Goal: Task Accomplishment & Management: Manage account settings

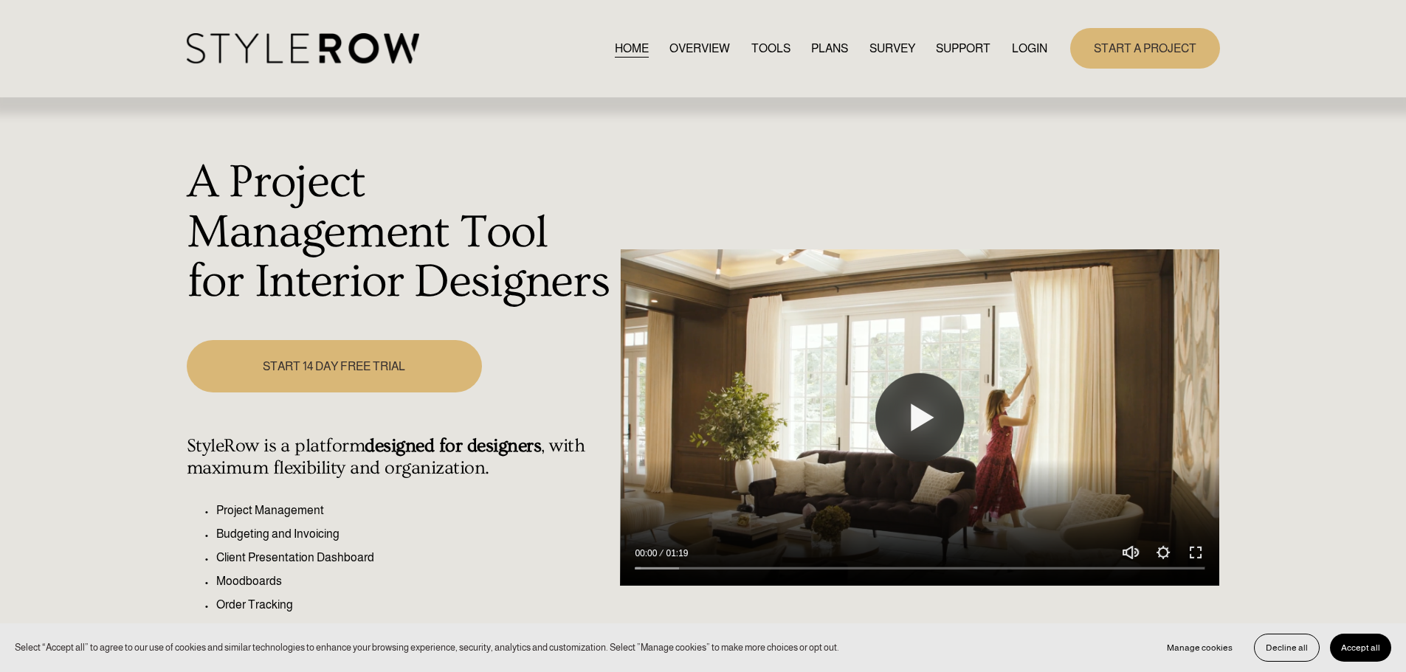
drag, startPoint x: 1035, startPoint y: 44, endPoint x: 1035, endPoint y: 58, distance: 14.8
click at [1035, 44] on link "LOGIN" at bounding box center [1029, 48] width 35 height 20
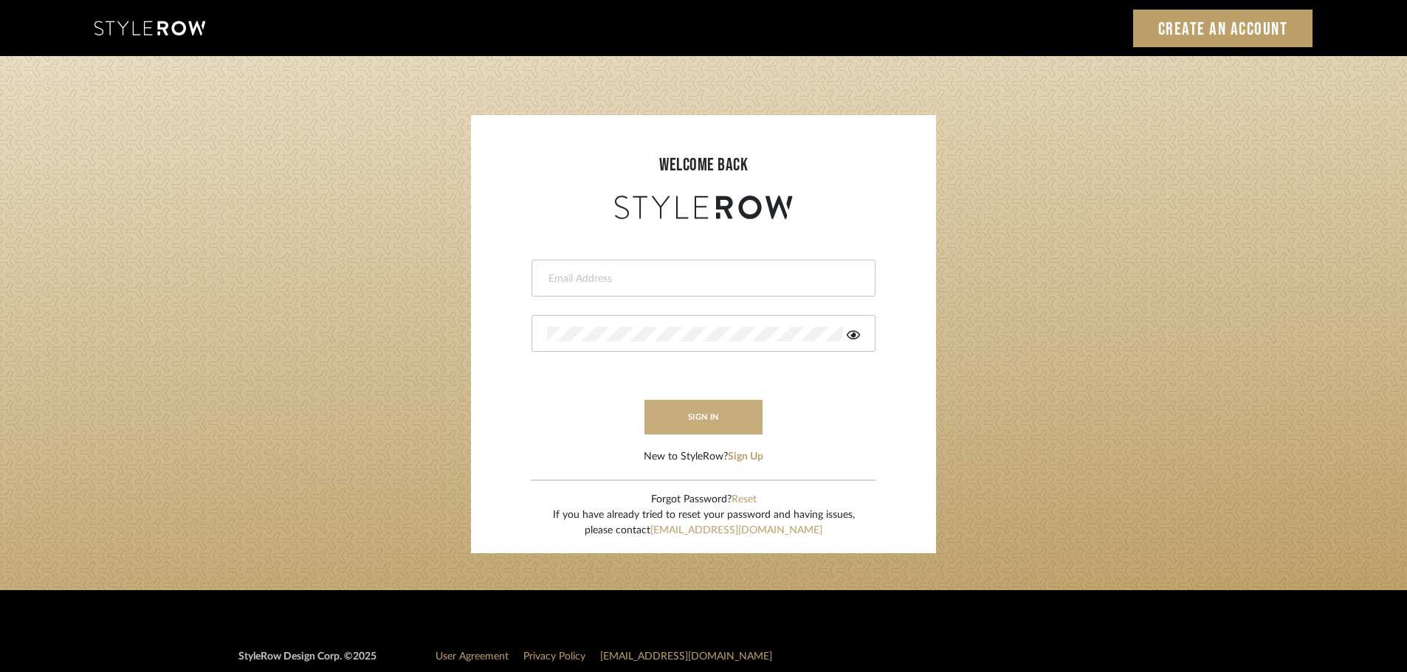
type input "carrie@tresbelleinteriors.com"
click at [692, 411] on button "sign in" at bounding box center [703, 417] width 118 height 35
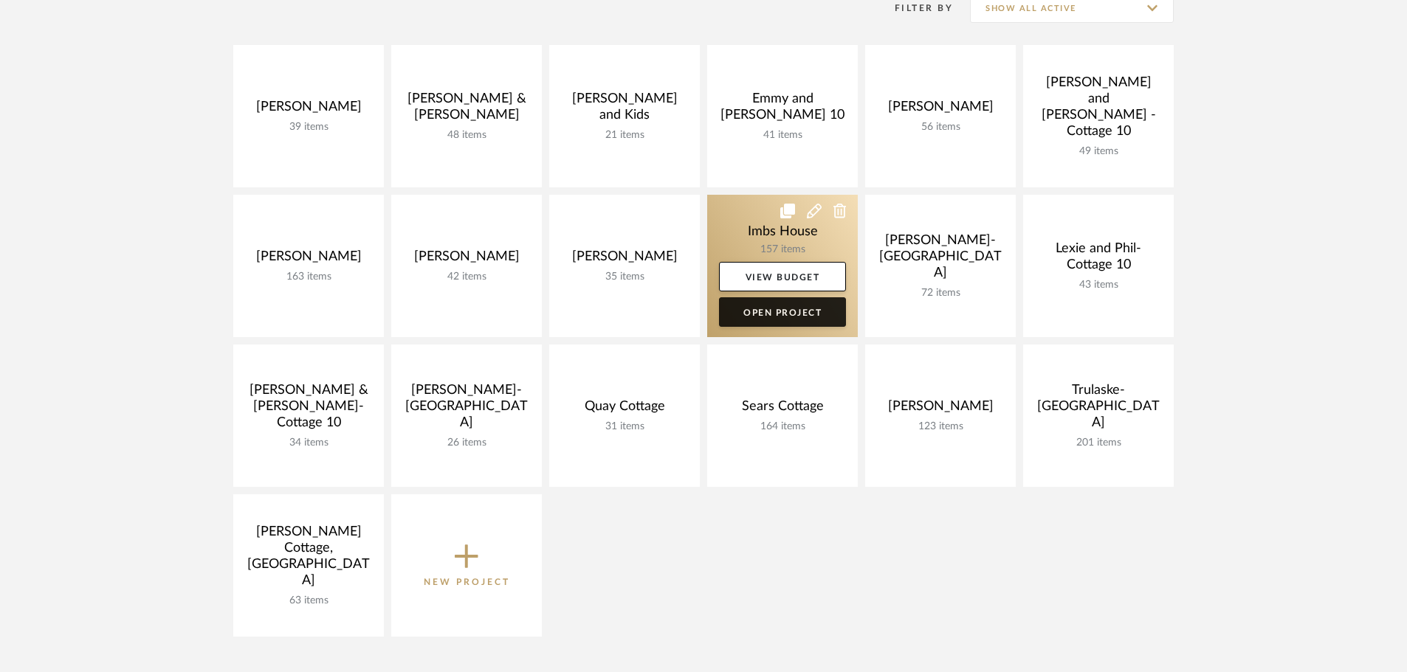
scroll to position [295, 0]
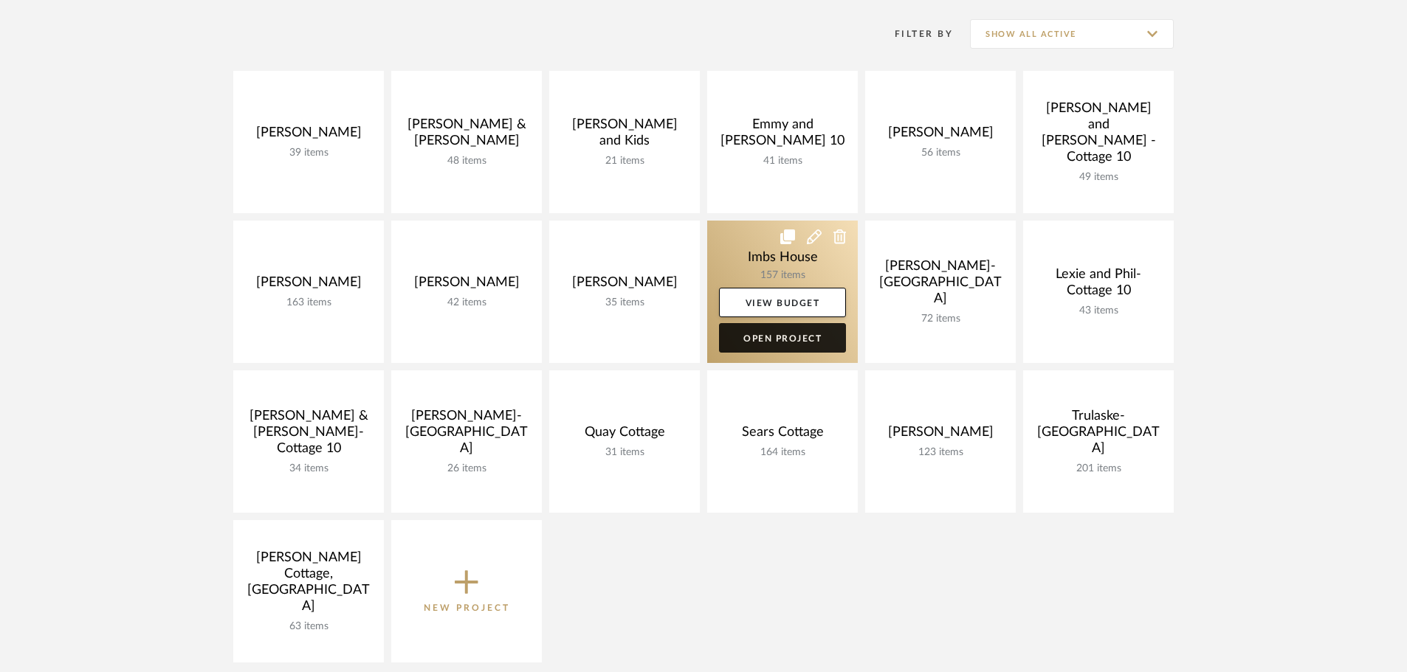
click at [807, 338] on link "Open Project" at bounding box center [782, 338] width 127 height 30
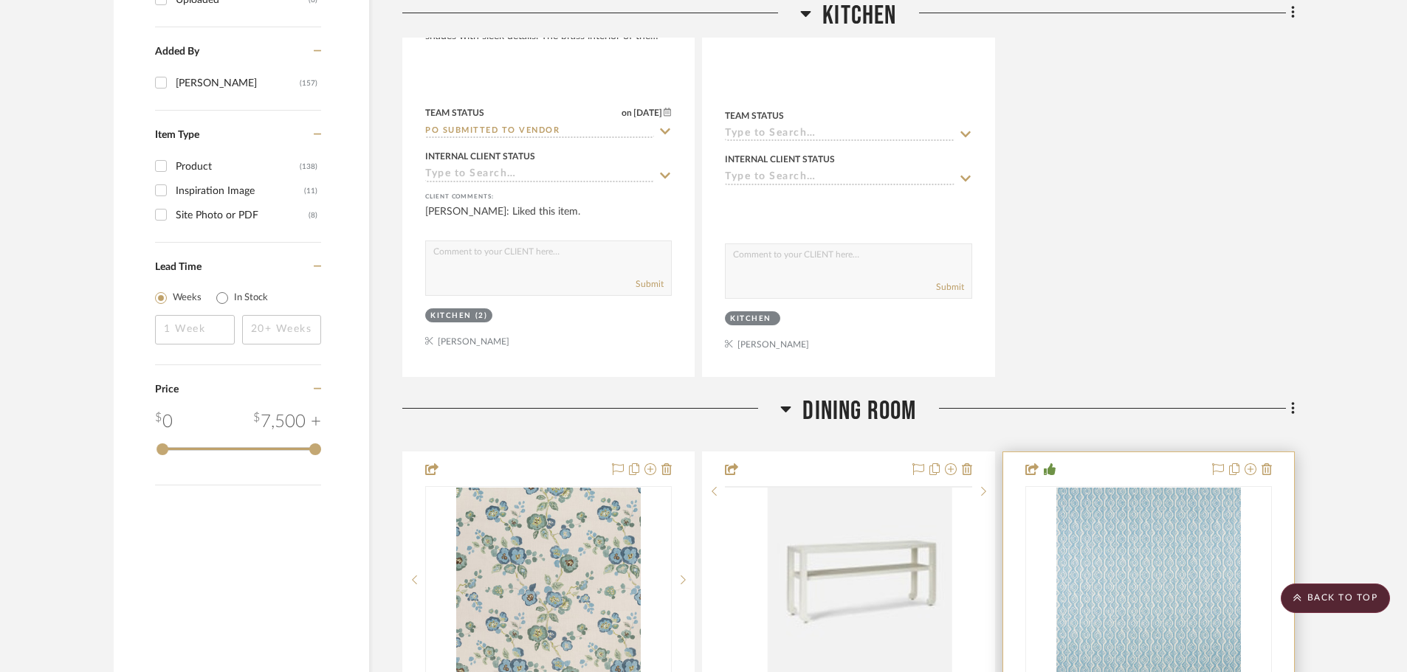
scroll to position [2288, 0]
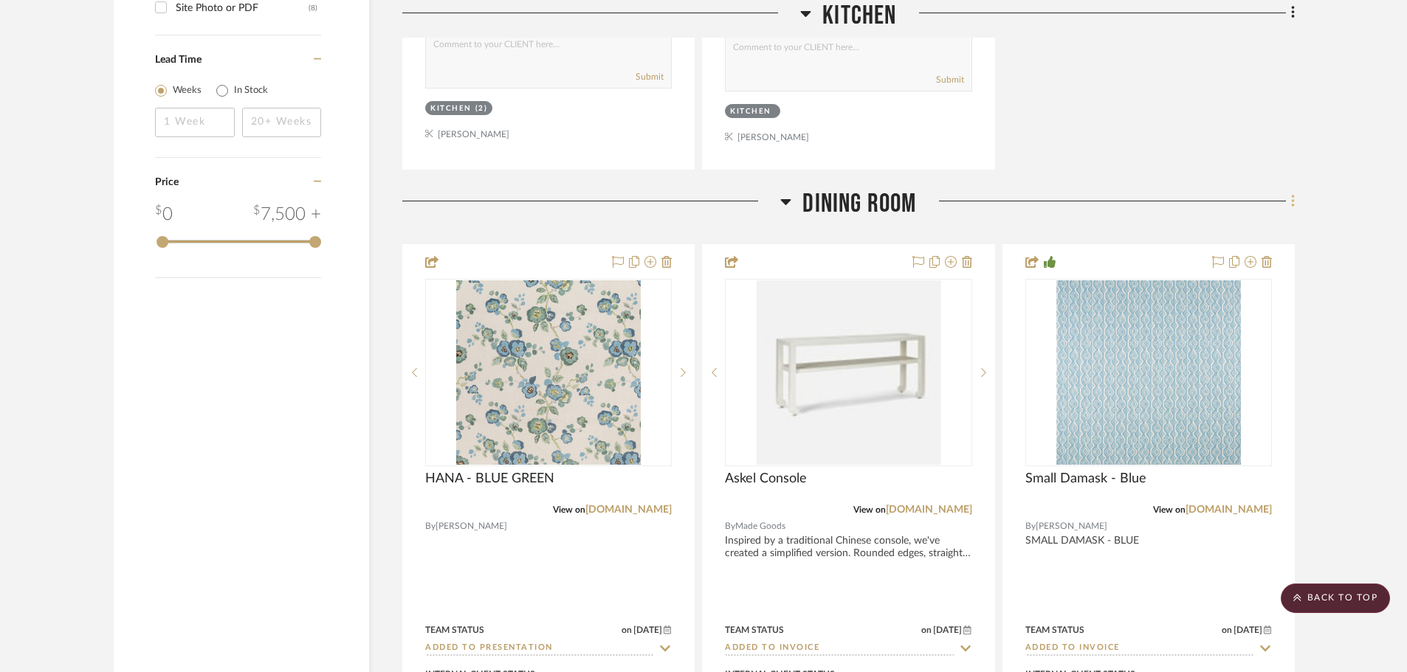
click at [1294, 201] on icon at bounding box center [1292, 201] width 3 height 13
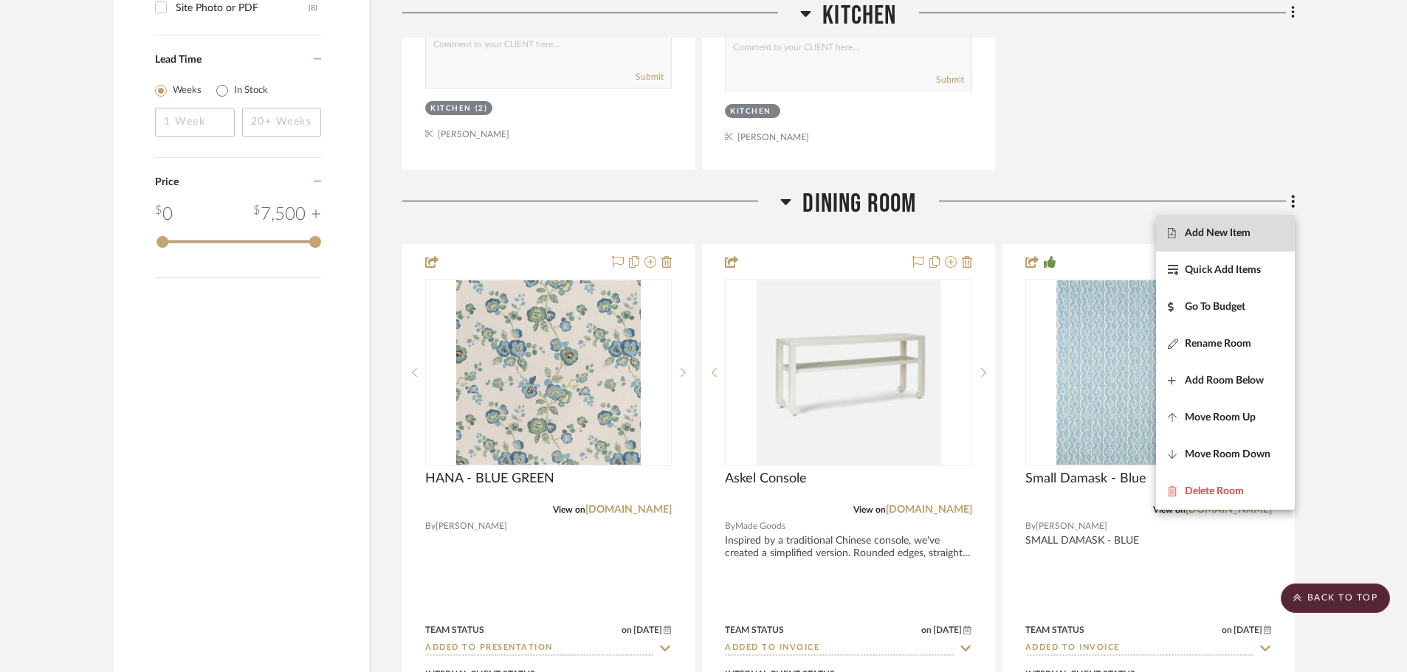
click at [1214, 222] on button "Add New Item" at bounding box center [1225, 233] width 139 height 37
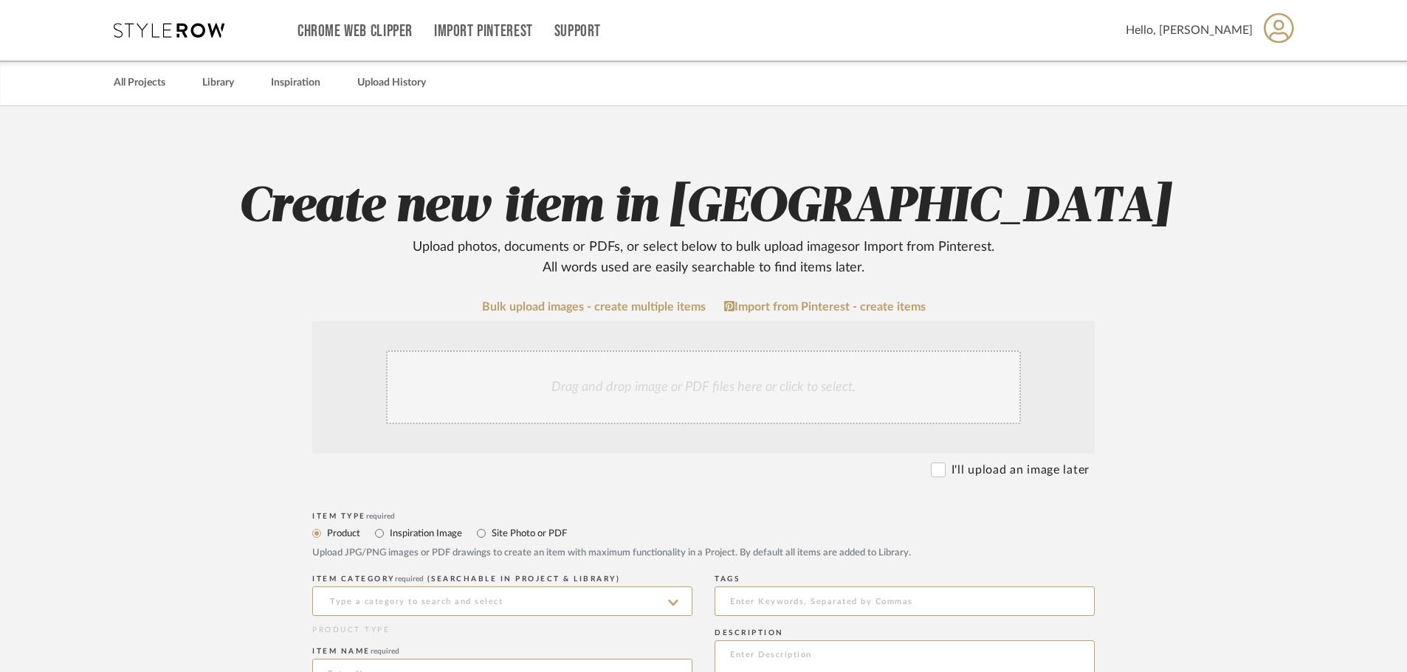
click at [545, 387] on div "Drag and drop image or PDF files here or click to select." at bounding box center [703, 388] width 635 height 74
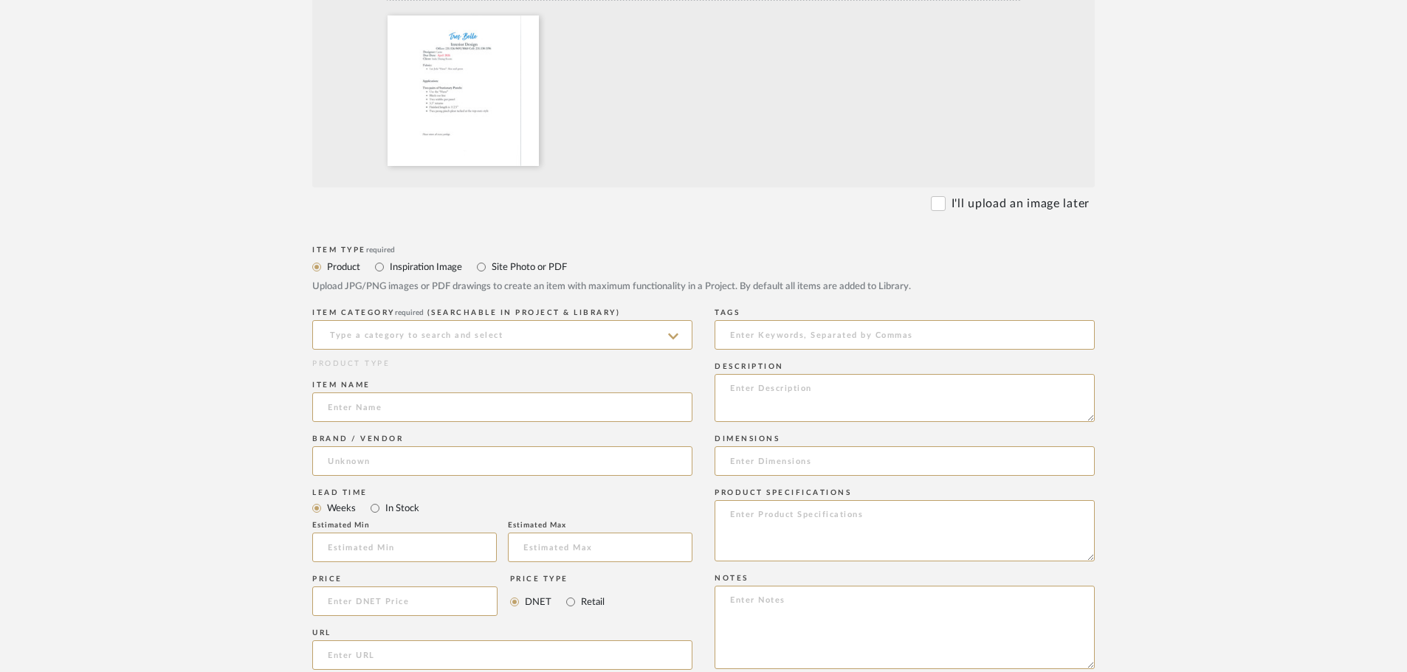
scroll to position [443, 0]
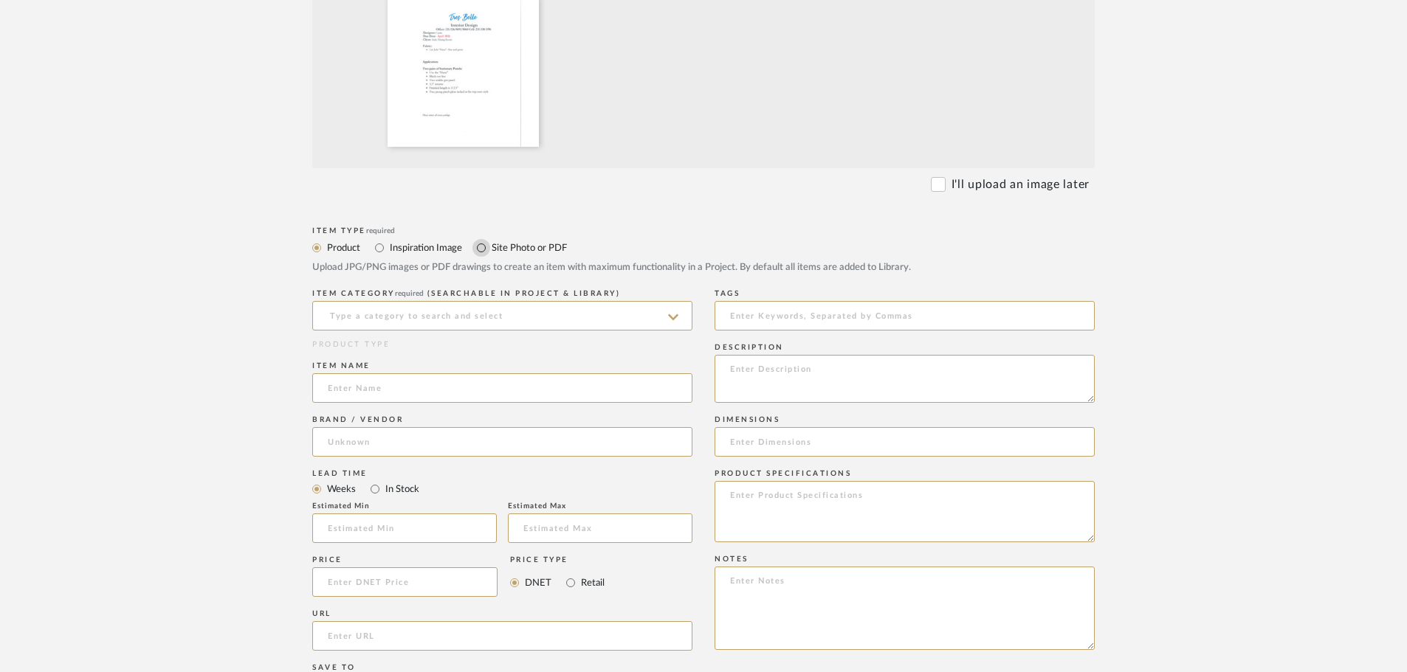
click at [482, 249] on input "Site Photo or PDF" at bounding box center [481, 248] width 18 height 18
radio input "true"
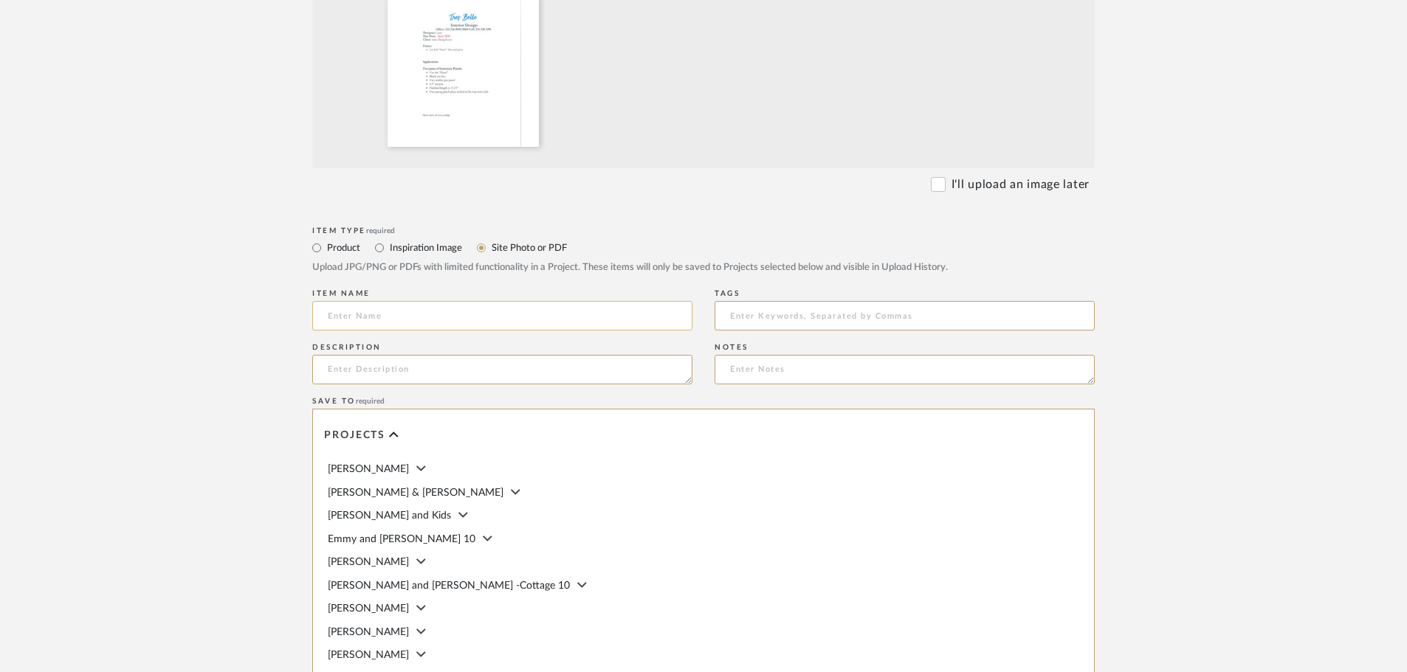
click at [482, 318] on input at bounding box center [502, 316] width 380 height 30
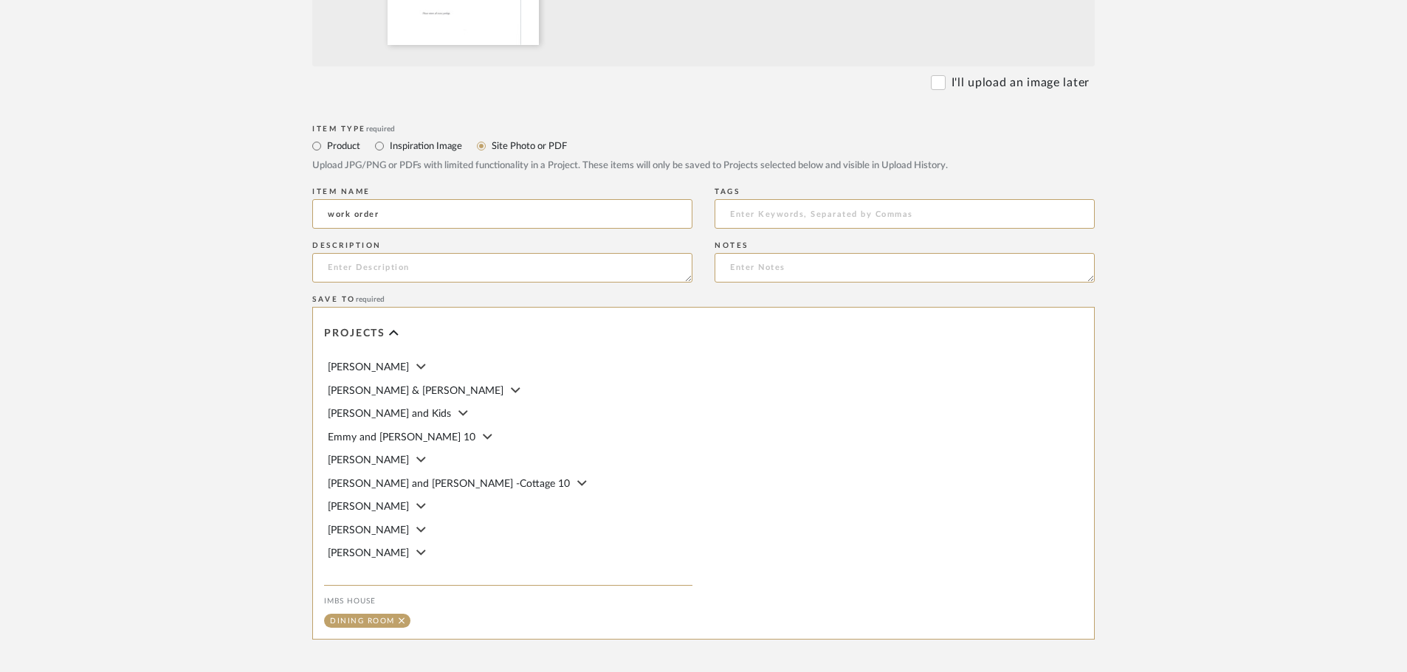
scroll to position [694, 0]
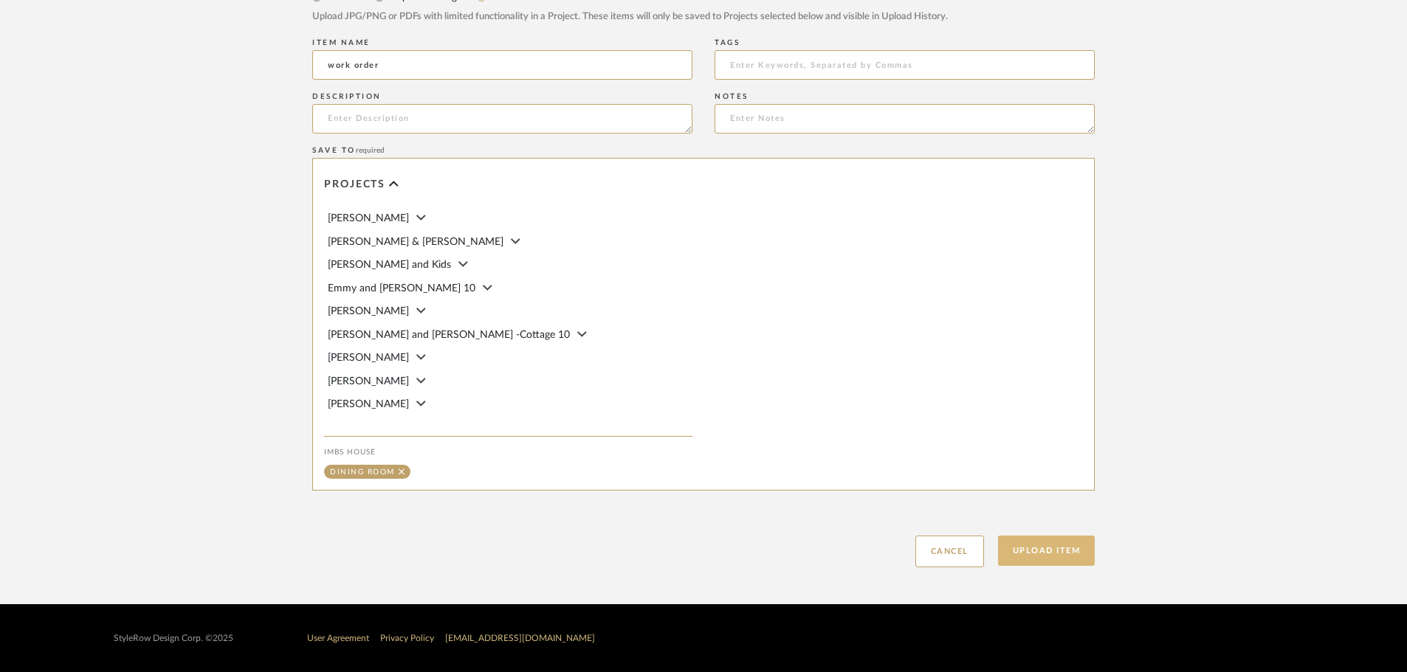
type input "work order"
click at [1047, 559] on button "Upload Item" at bounding box center [1046, 551] width 97 height 30
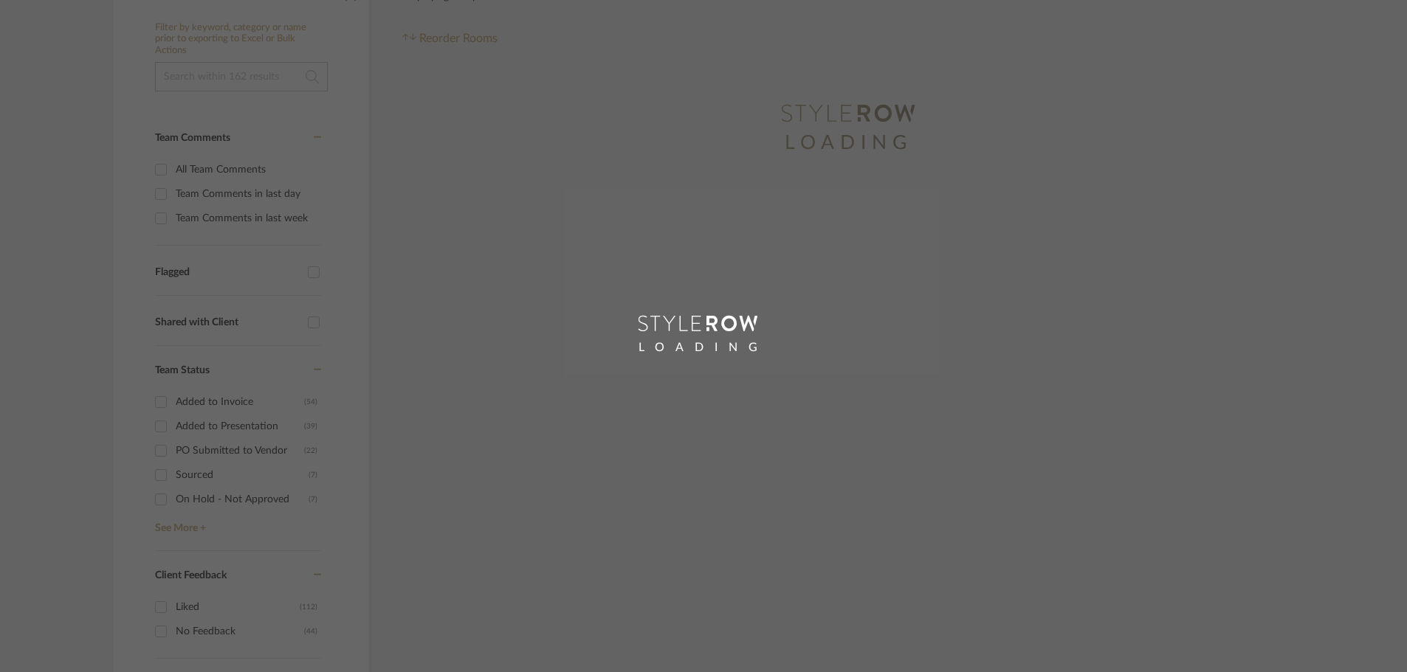
scroll to position [18, 0]
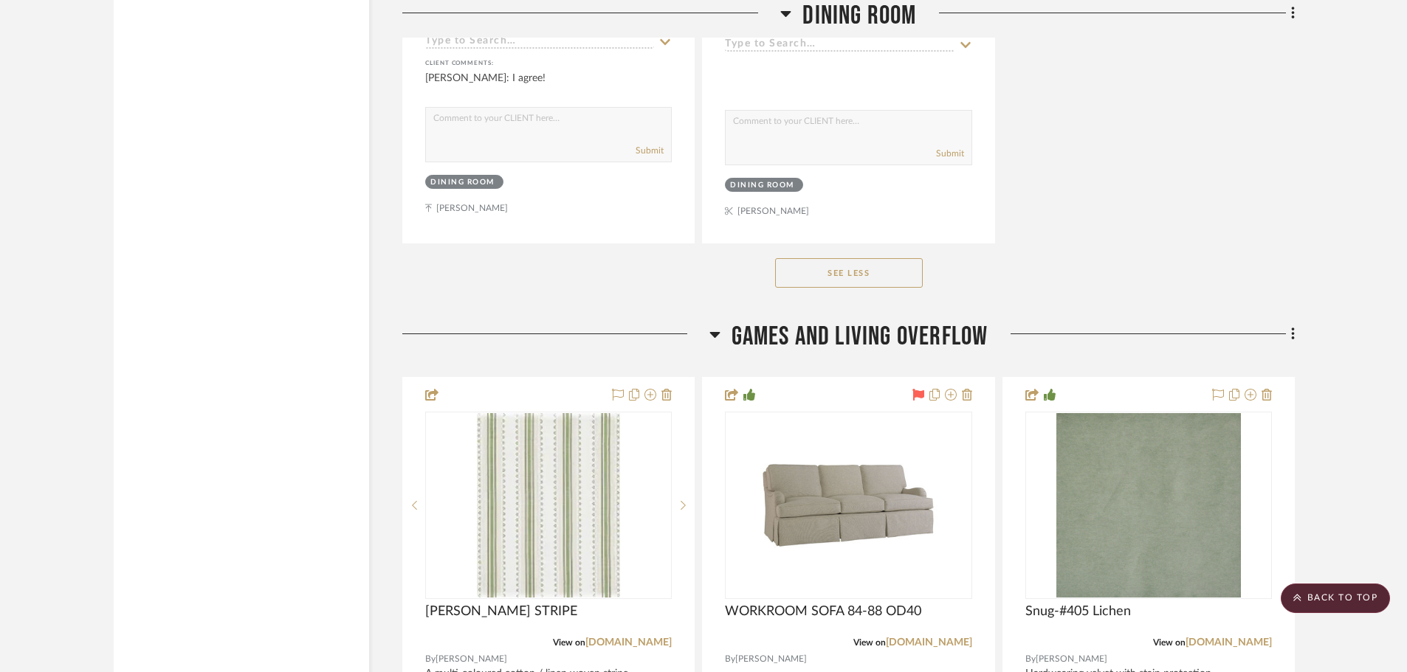
scroll to position [5058, 0]
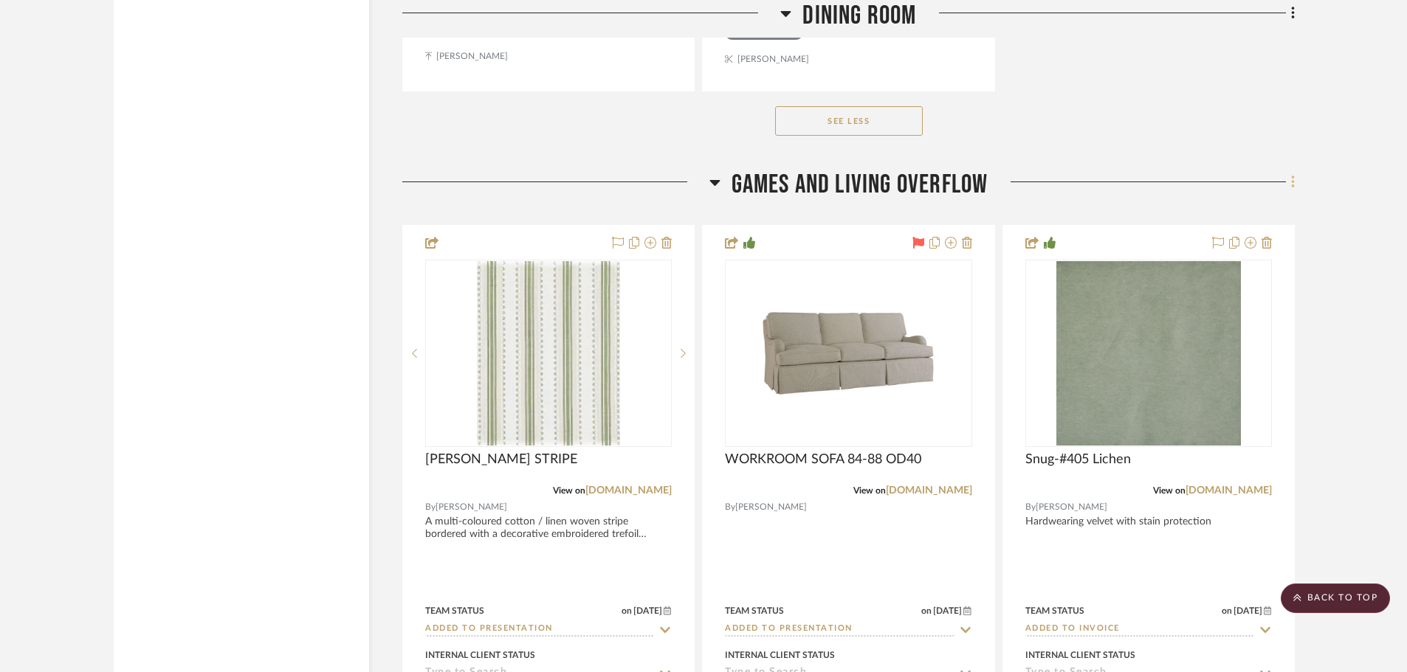
click at [1292, 181] on icon at bounding box center [1292, 182] width 3 height 13
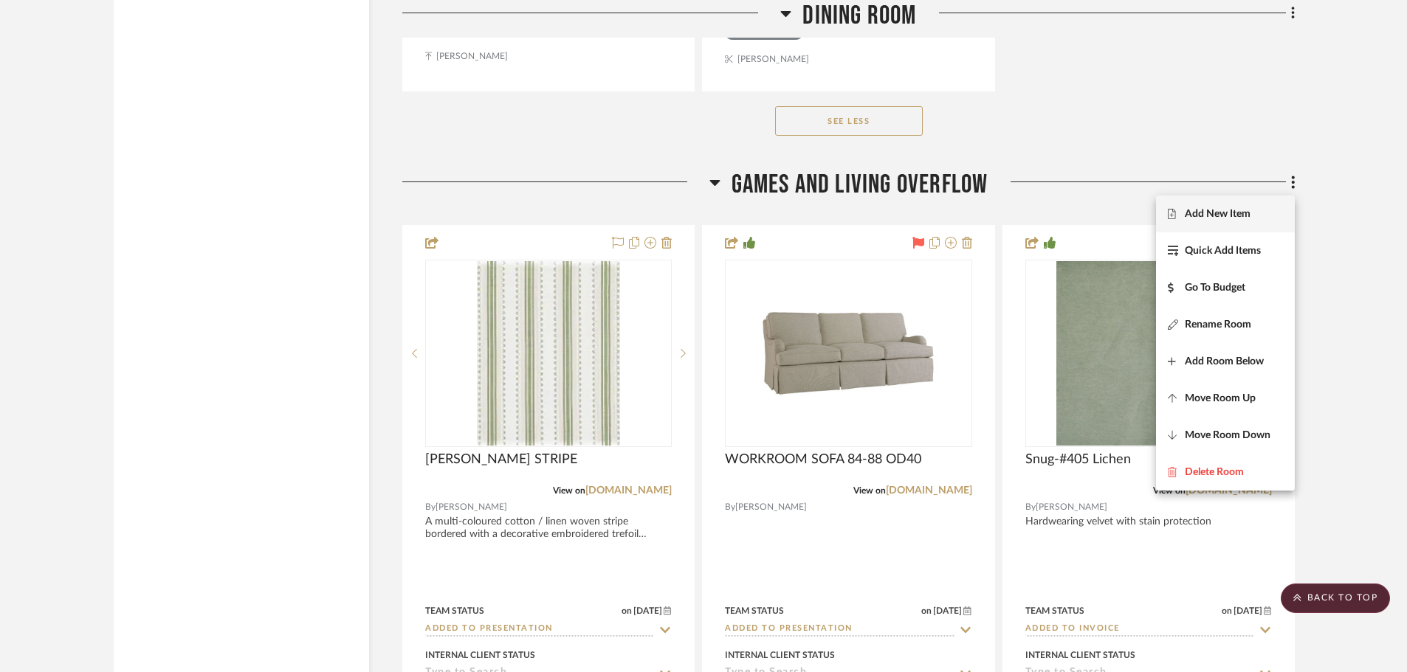
click at [1242, 221] on button "Add New Item" at bounding box center [1225, 214] width 139 height 37
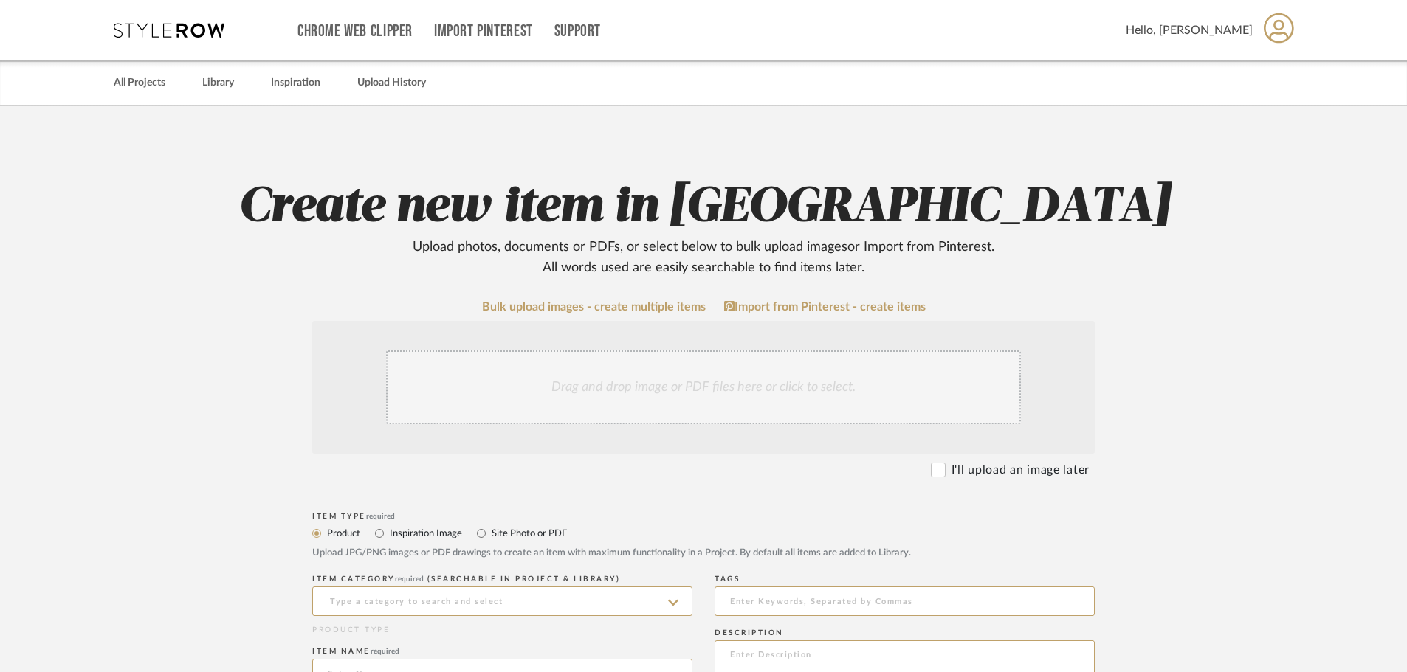
click at [478, 398] on div "Drag and drop image or PDF files here or click to select." at bounding box center [703, 388] width 635 height 74
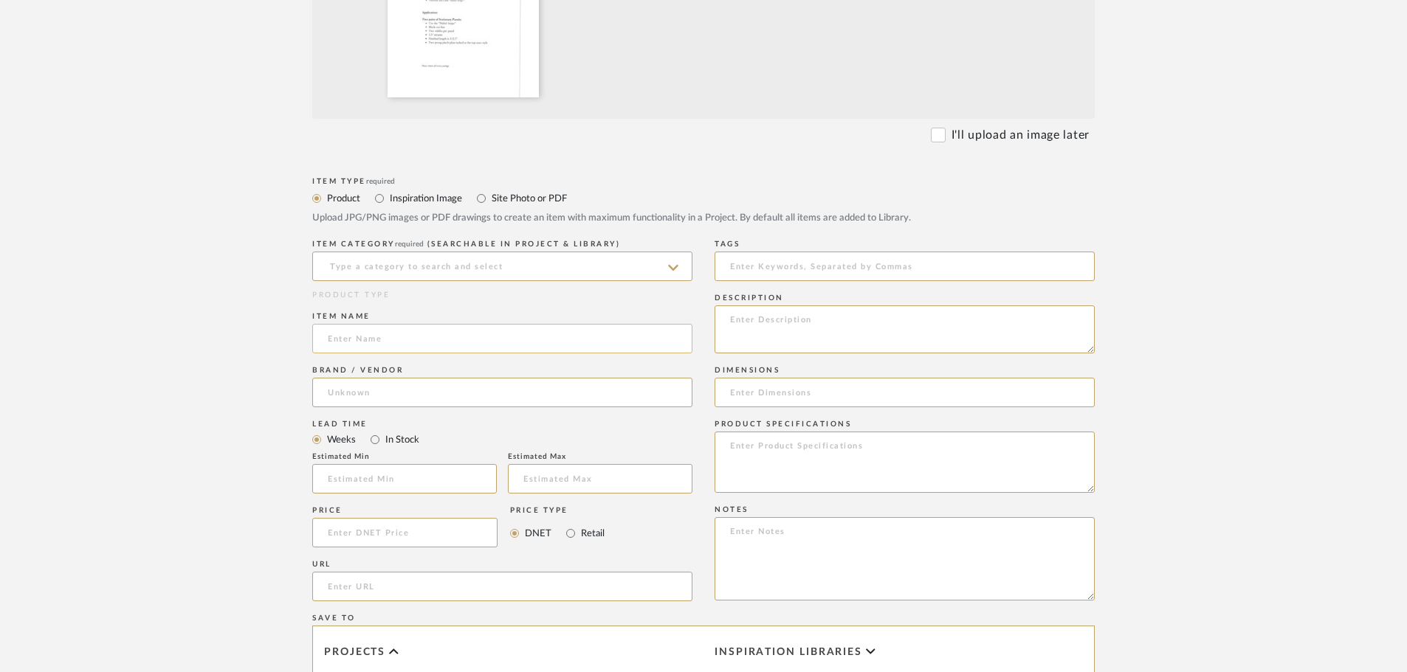
scroll to position [517, 0]
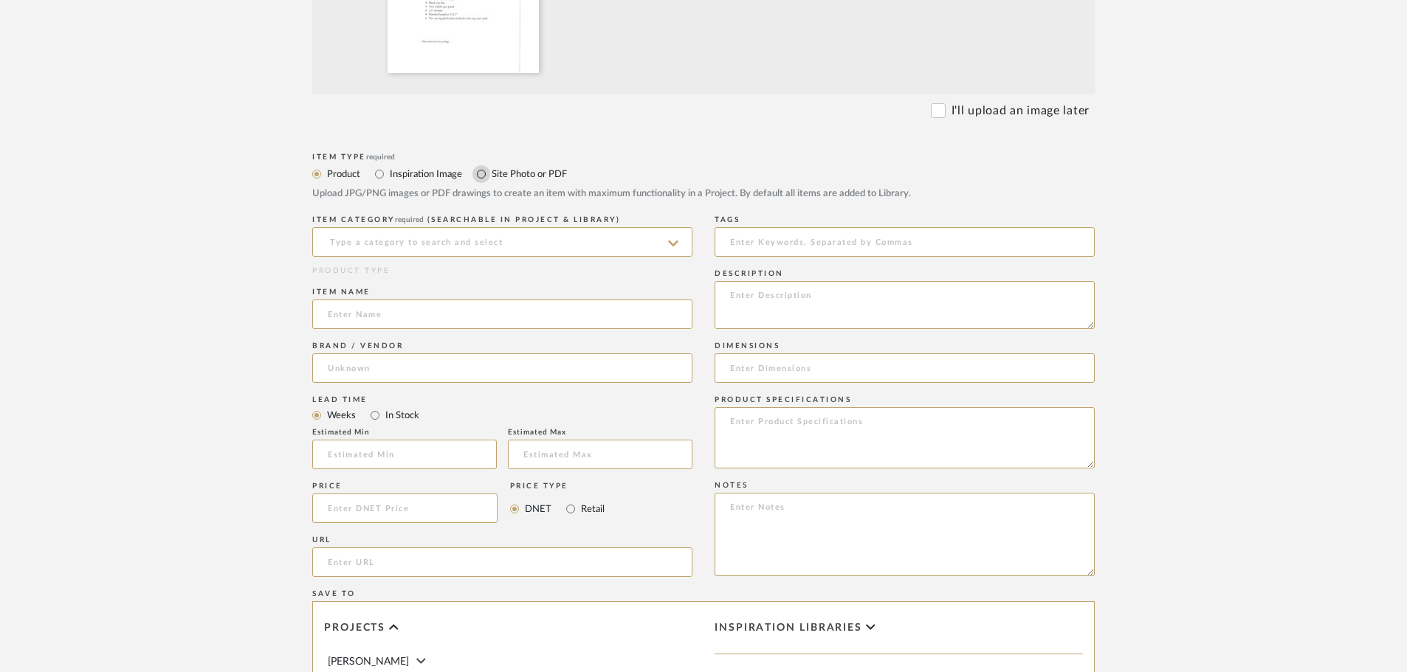
click at [479, 173] on input "Site Photo or PDF" at bounding box center [481, 174] width 18 height 18
radio input "true"
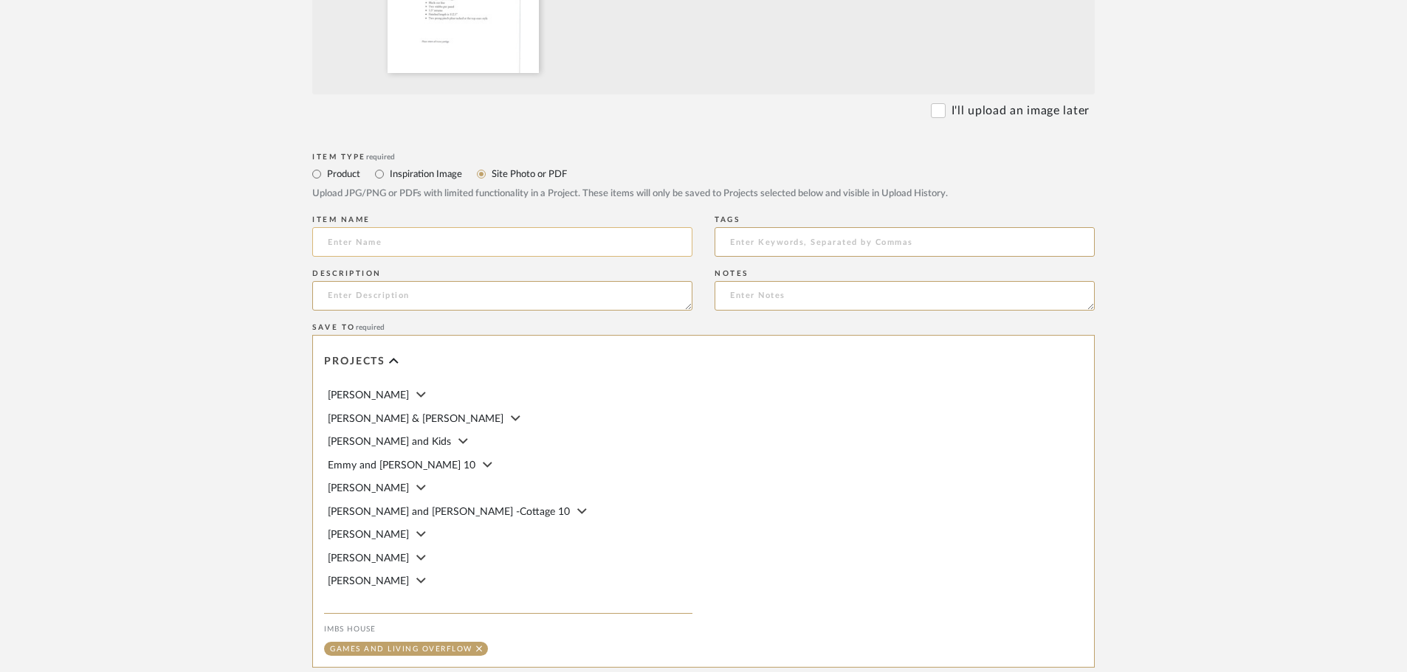
click at [338, 244] on input at bounding box center [502, 242] width 380 height 30
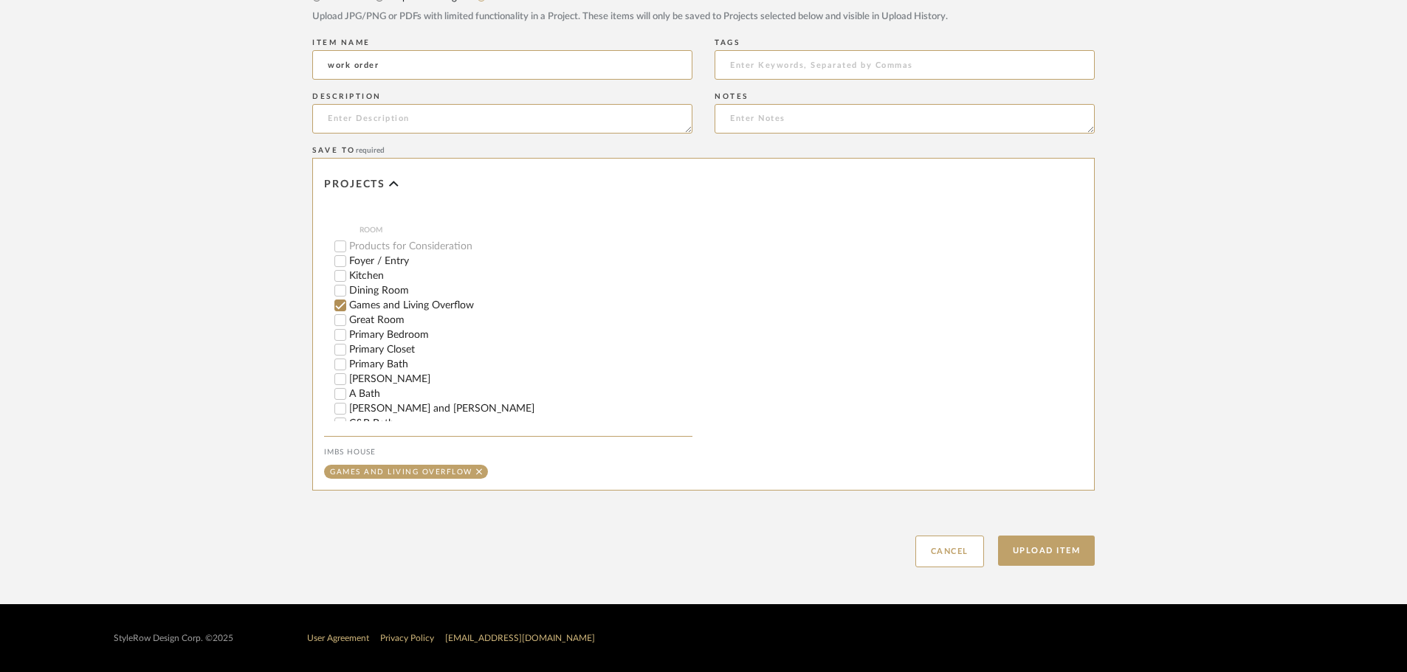
scroll to position [295, 0]
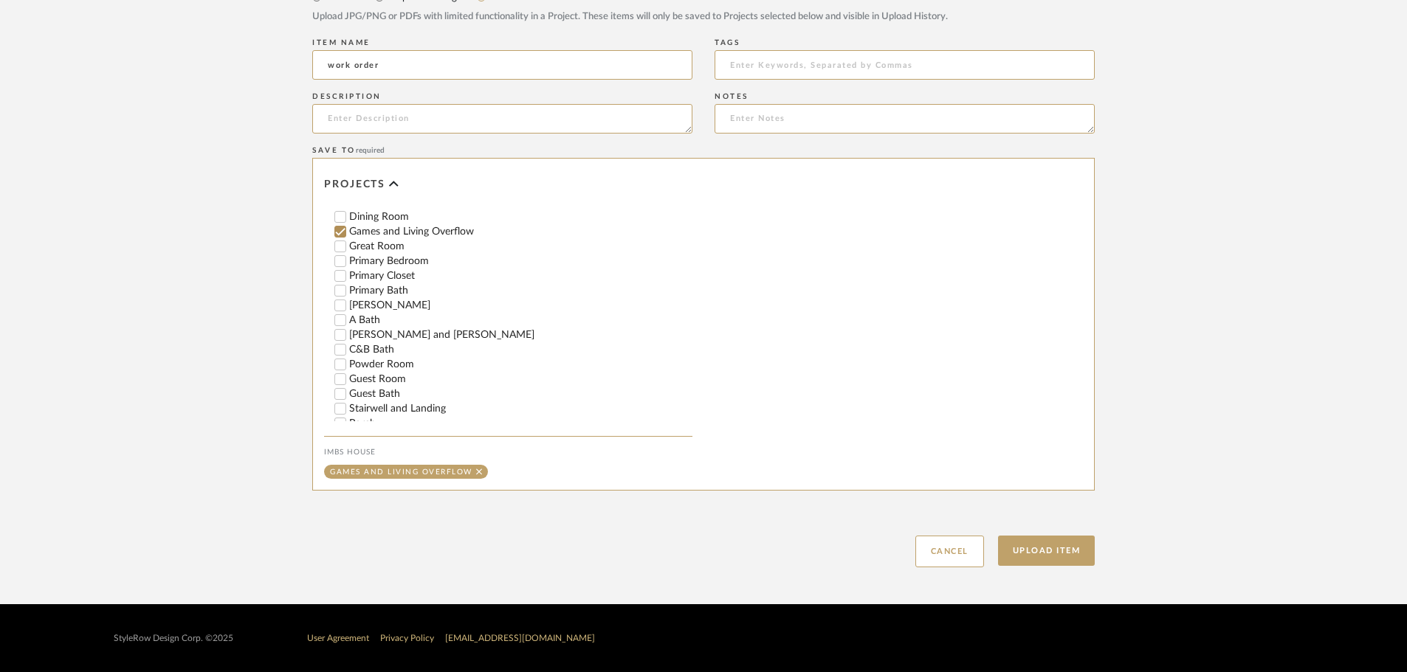
type input "work order"
click at [341, 244] on input "Great Room" at bounding box center [340, 246] width 15 height 15
click at [1041, 548] on button "Upload Item" at bounding box center [1046, 551] width 97 height 30
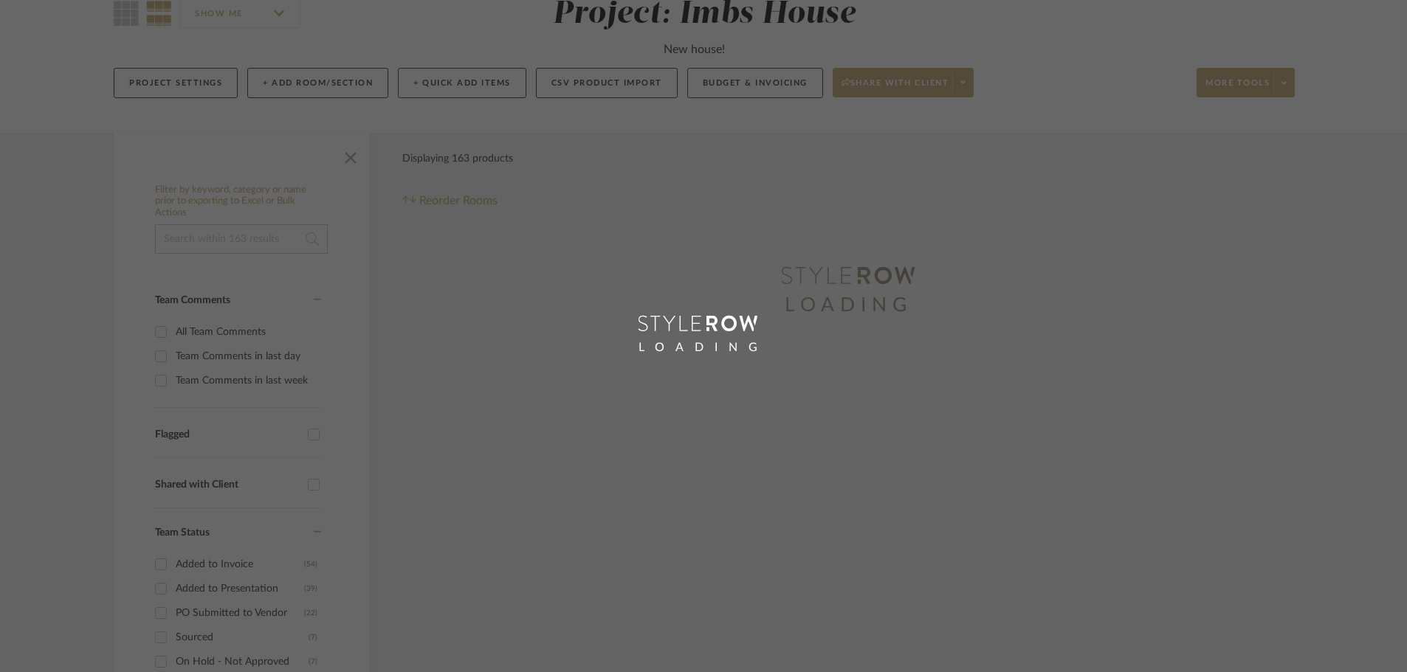
scroll to position [1, 0]
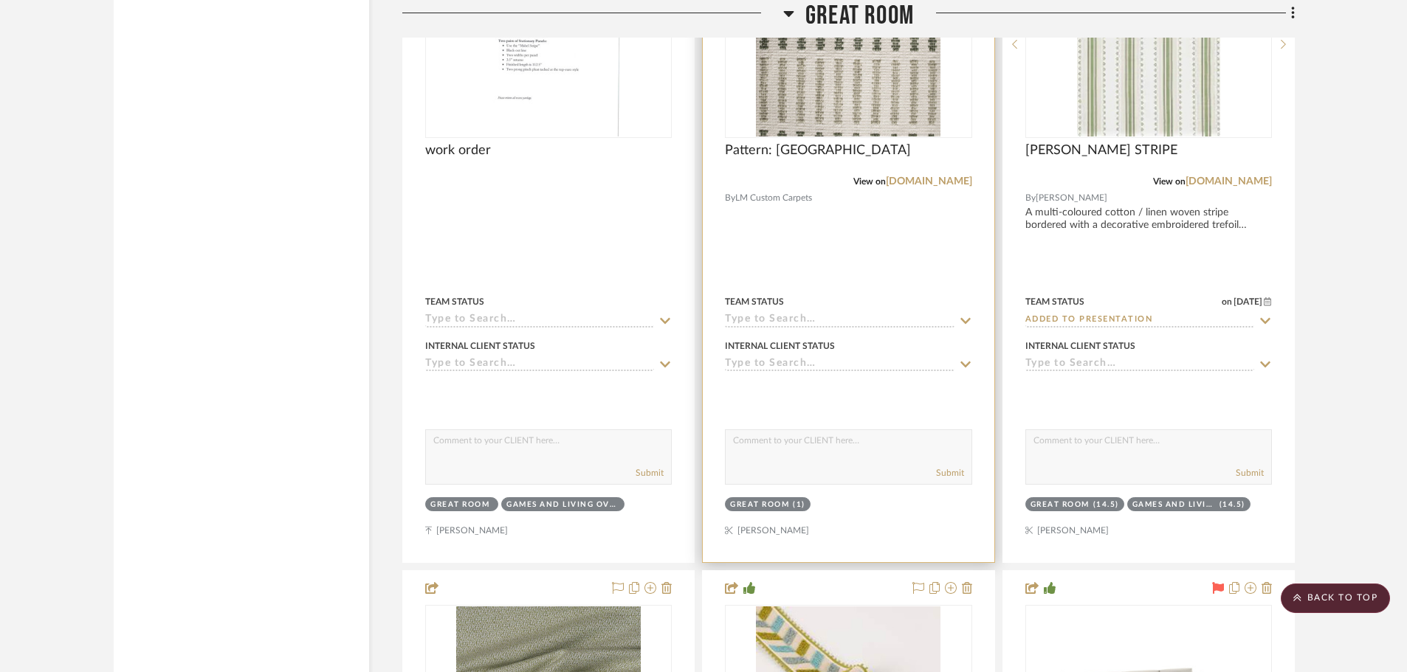
scroll to position [8481, 0]
